Goal: Register for event/course

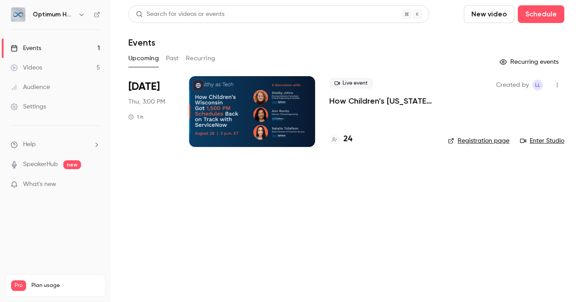
click at [475, 135] on div "Created by LL Registration page Enter Studio" at bounding box center [506, 111] width 116 height 71
click at [474, 139] on link "Registration page" at bounding box center [479, 140] width 62 height 9
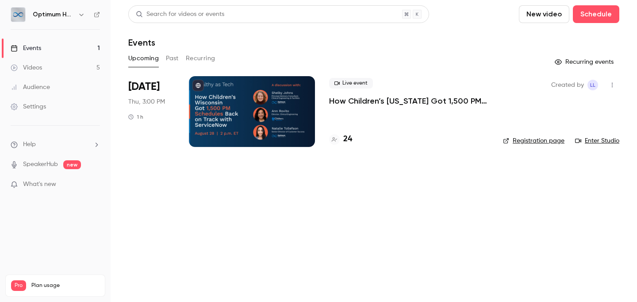
click at [391, 101] on p "How Children’s [US_STATE] Got 1,500 PM Schedules Back on Track With ServiceNow" at bounding box center [409, 101] width 160 height 11
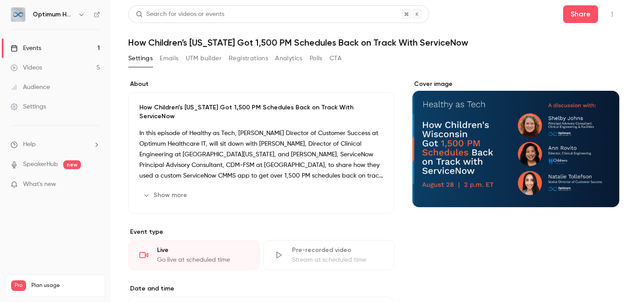
click at [43, 52] on link "Events 1" at bounding box center [55, 48] width 111 height 19
